Goal: Task Accomplishment & Management: Manage account settings

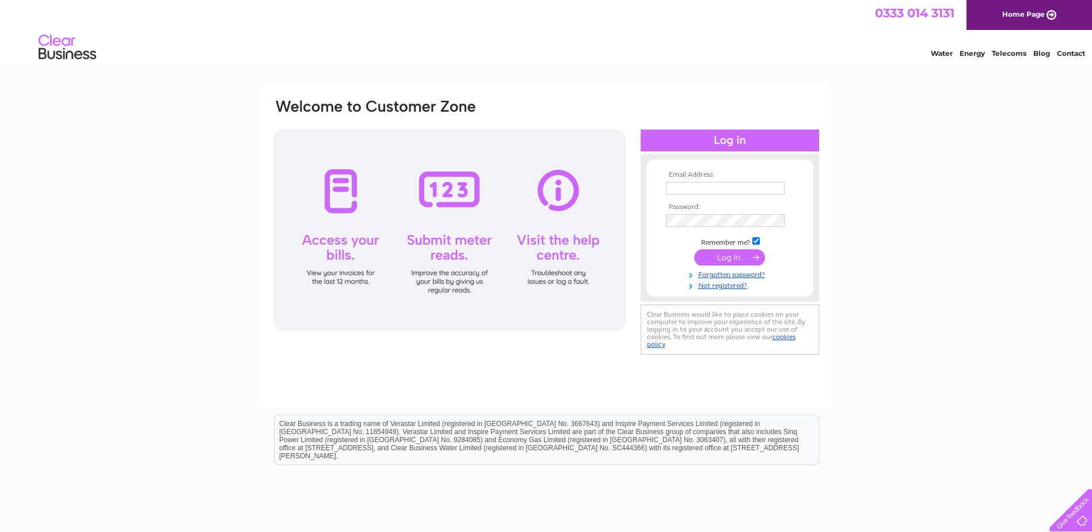
type input "[PERSON_NAME][EMAIL_ADDRESS][PERSON_NAME][DOMAIN_NAME]"
click at [706, 254] on input "submit" at bounding box center [729, 257] width 71 height 16
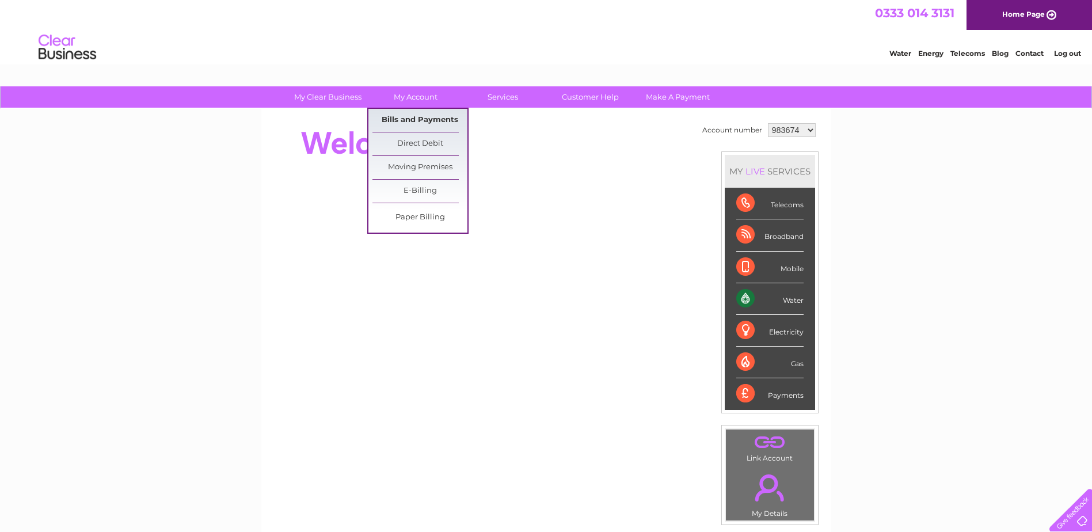
click at [423, 119] on link "Bills and Payments" at bounding box center [419, 120] width 95 height 23
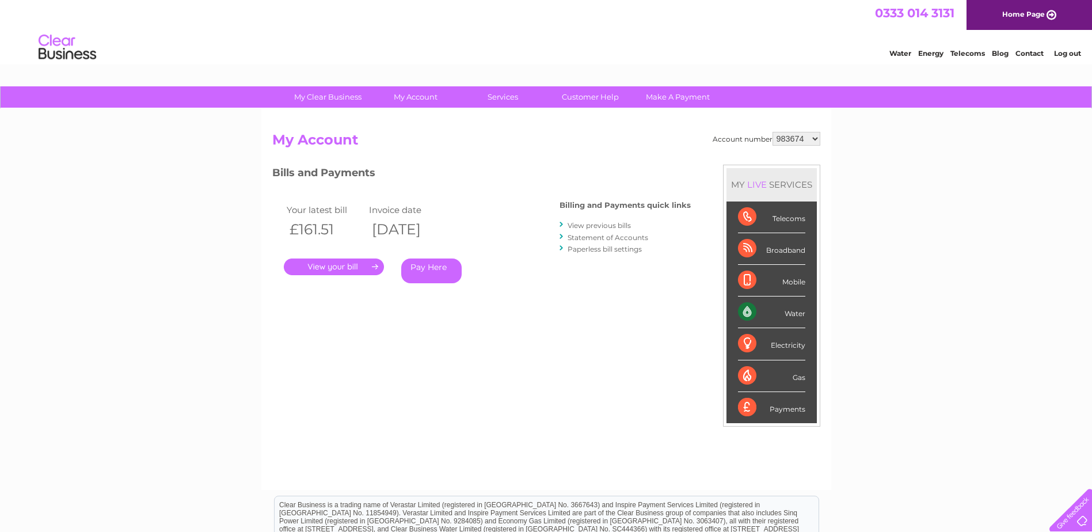
click at [361, 262] on link "." at bounding box center [334, 266] width 100 height 17
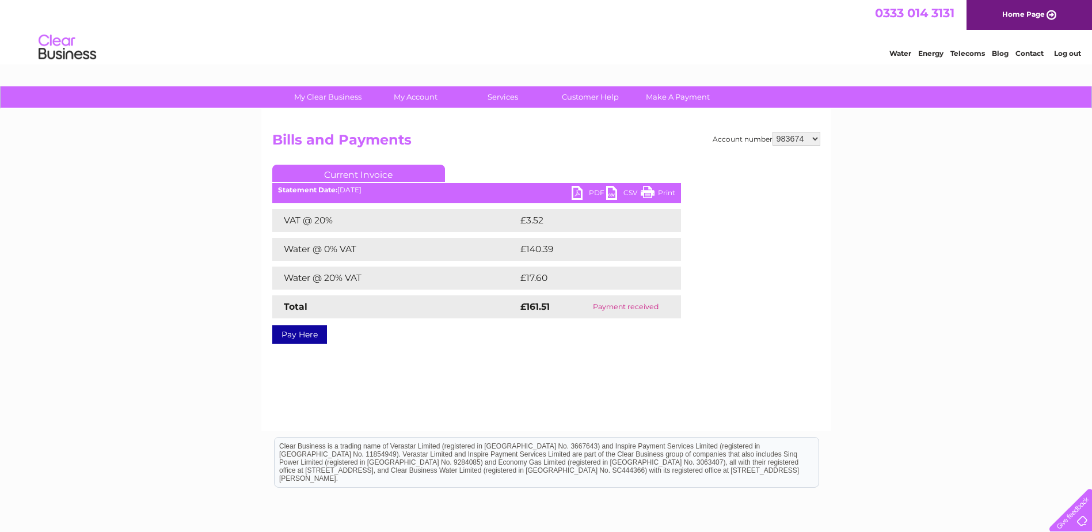
click at [574, 192] on link "PDF" at bounding box center [589, 194] width 35 height 17
